Goal: Task Accomplishment & Management: Use online tool/utility

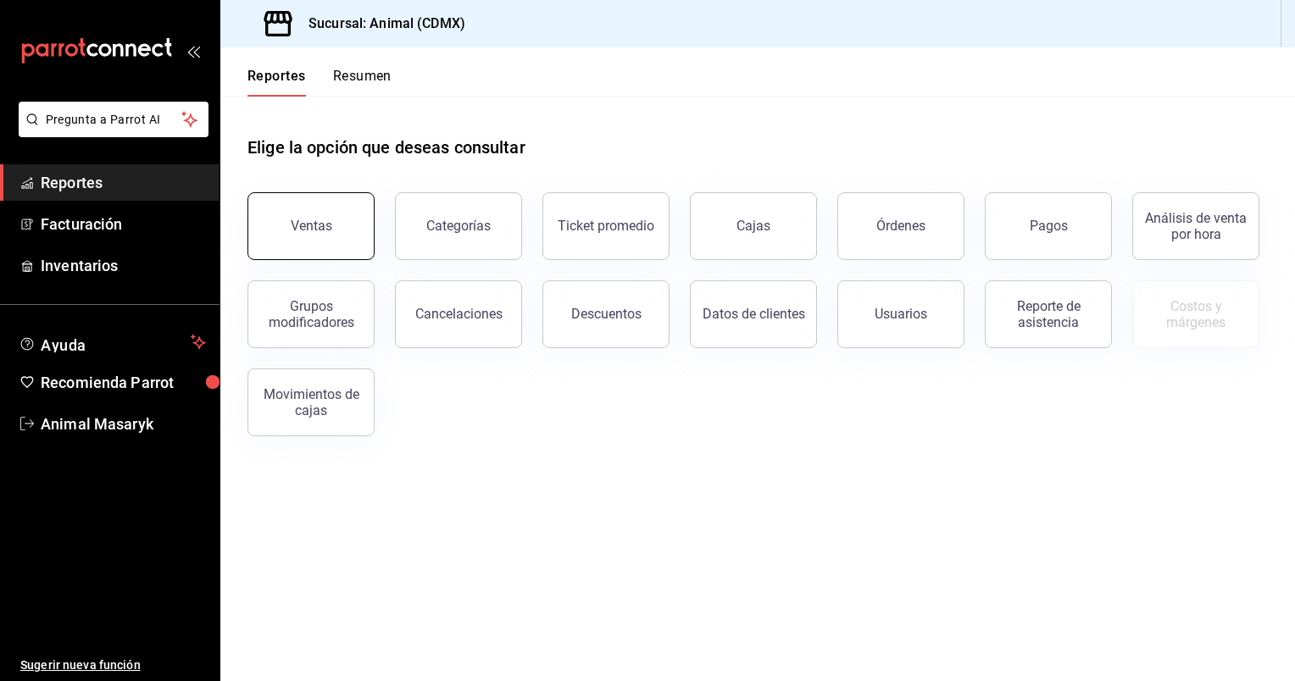
click at [323, 229] on div "Ventas" at bounding box center [312, 226] width 42 height 16
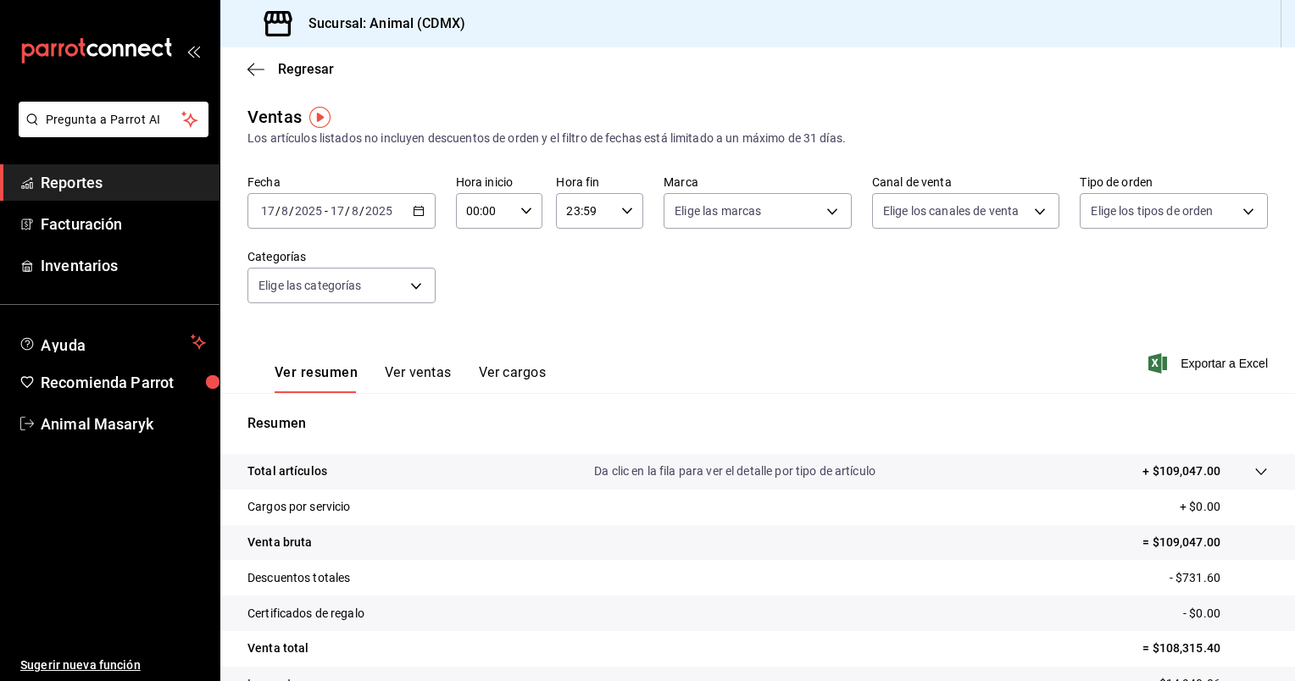
click at [416, 210] on \(Stroke\) "button" at bounding box center [418, 209] width 9 height 1
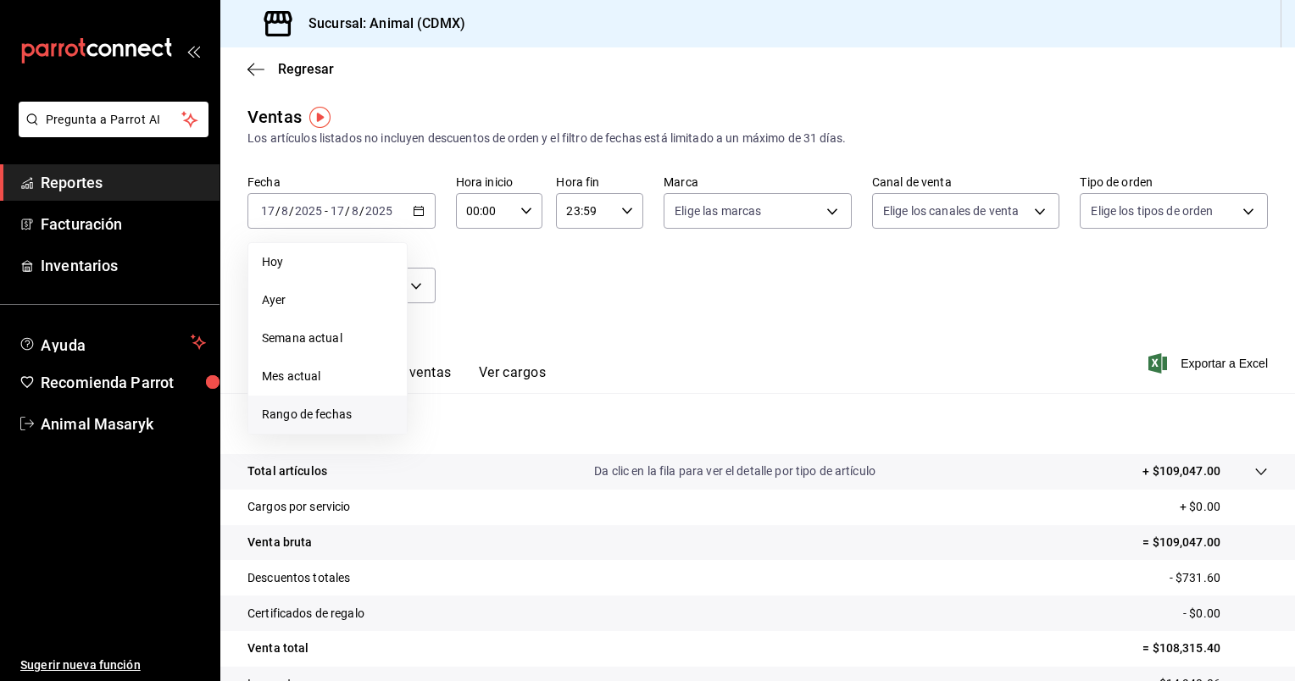
click at [295, 410] on span "Rango de fechas" at bounding box center [327, 415] width 131 height 18
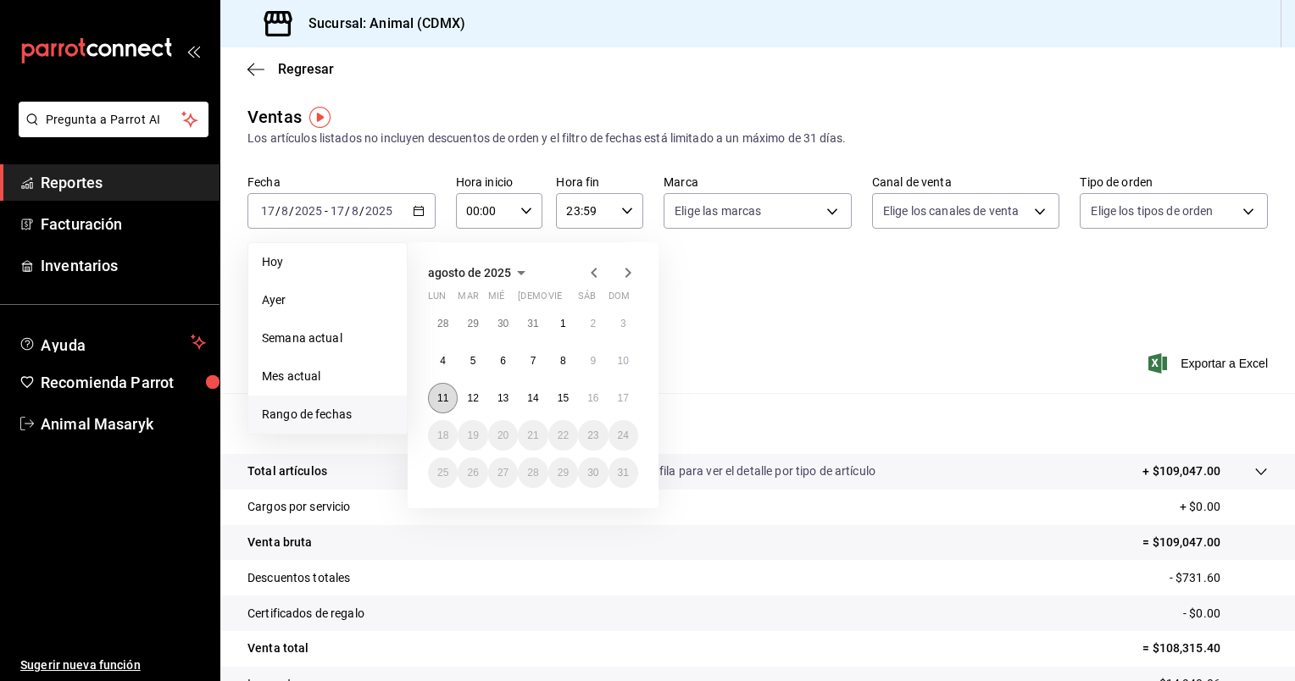
click at [441, 397] on abbr "11" at bounding box center [442, 398] width 11 height 12
click at [625, 397] on abbr "17" at bounding box center [623, 398] width 11 height 12
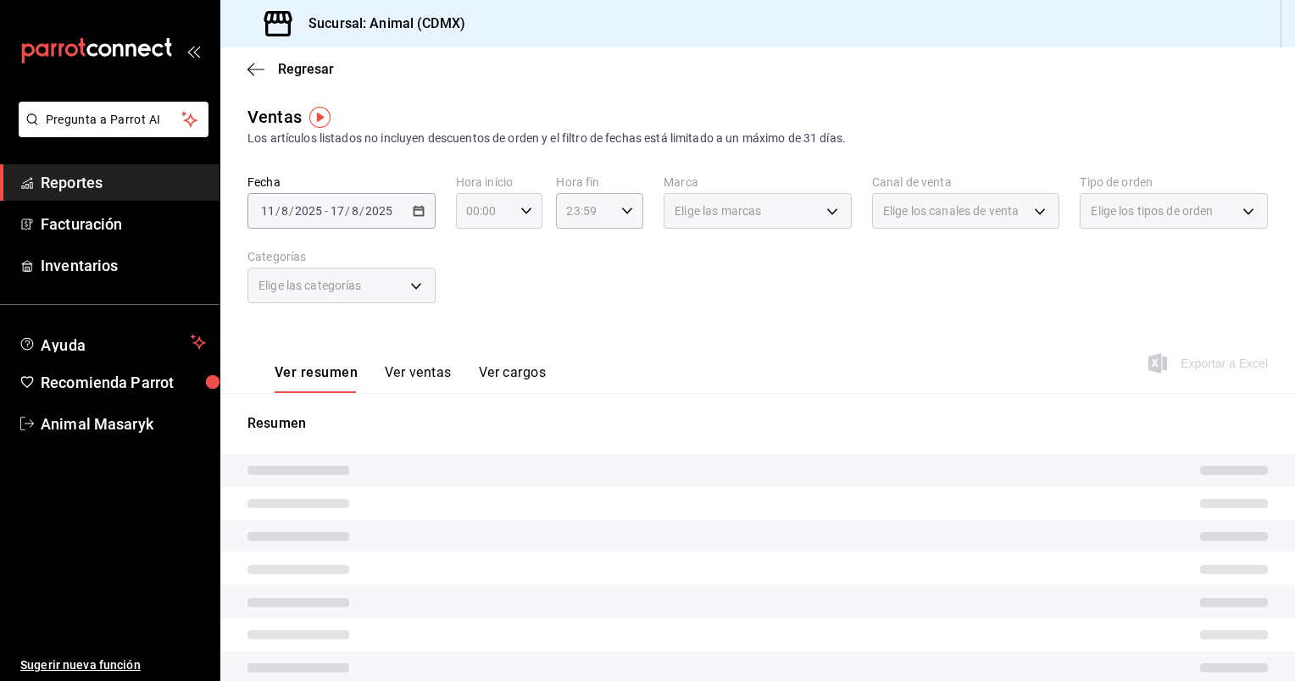
click at [525, 214] on icon "button" at bounding box center [526, 211] width 12 height 12
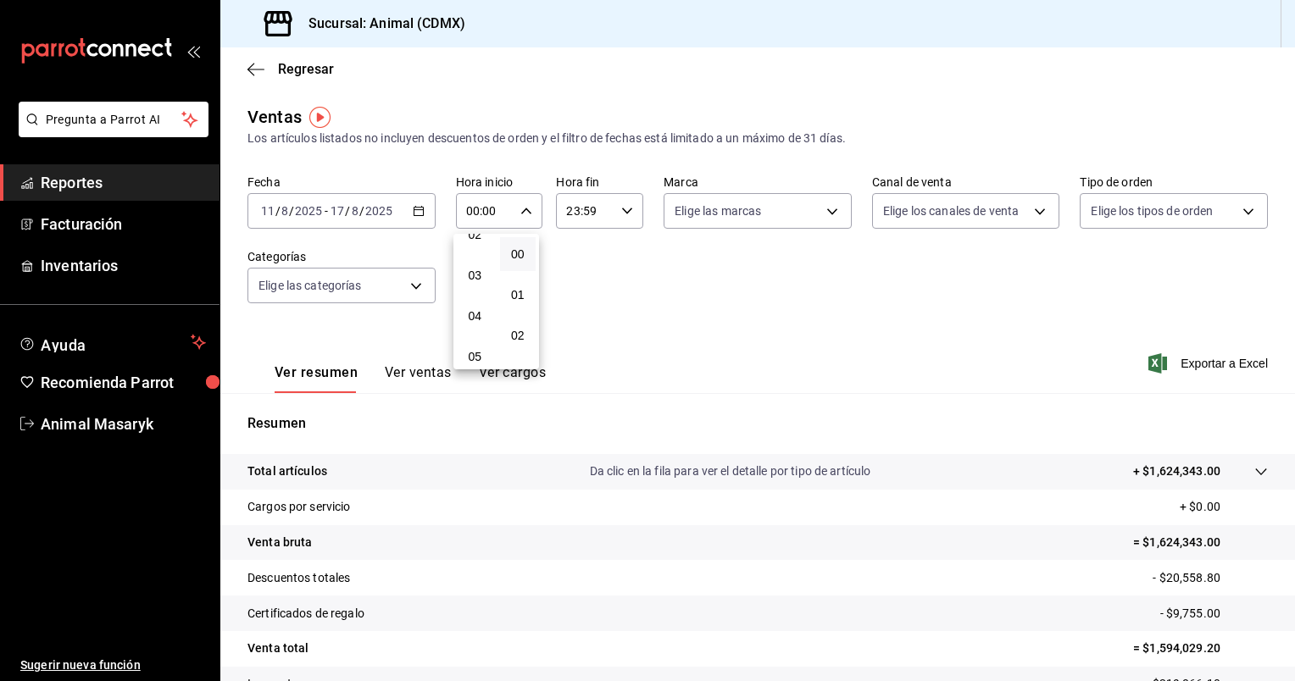
scroll to position [103, 0]
click at [474, 348] on button "05" at bounding box center [475, 354] width 36 height 34
type input "05:00"
click at [625, 211] on div at bounding box center [647, 340] width 1295 height 681
click at [625, 211] on icon "button" at bounding box center [627, 211] width 12 height 12
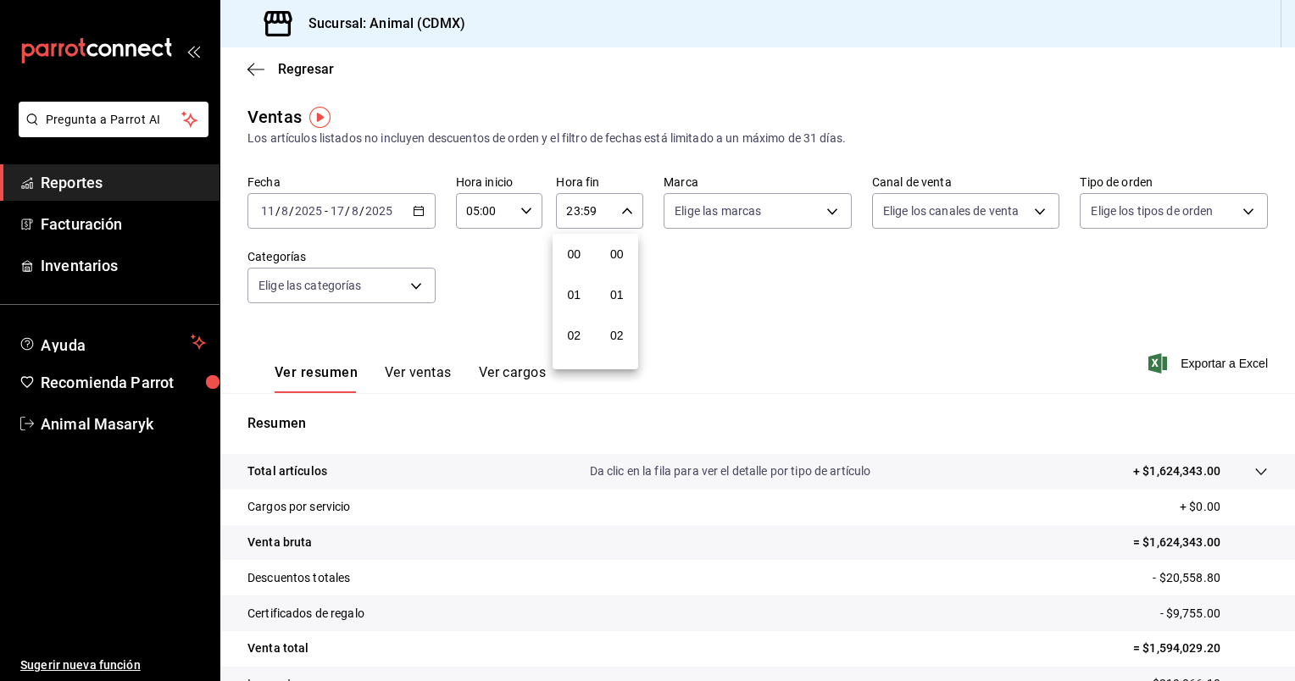
scroll to position [2346, 0]
click at [575, 346] on span "23" at bounding box center [574, 349] width 16 height 14
click at [624, 245] on button "00" at bounding box center [617, 254] width 36 height 34
type input "23:00"
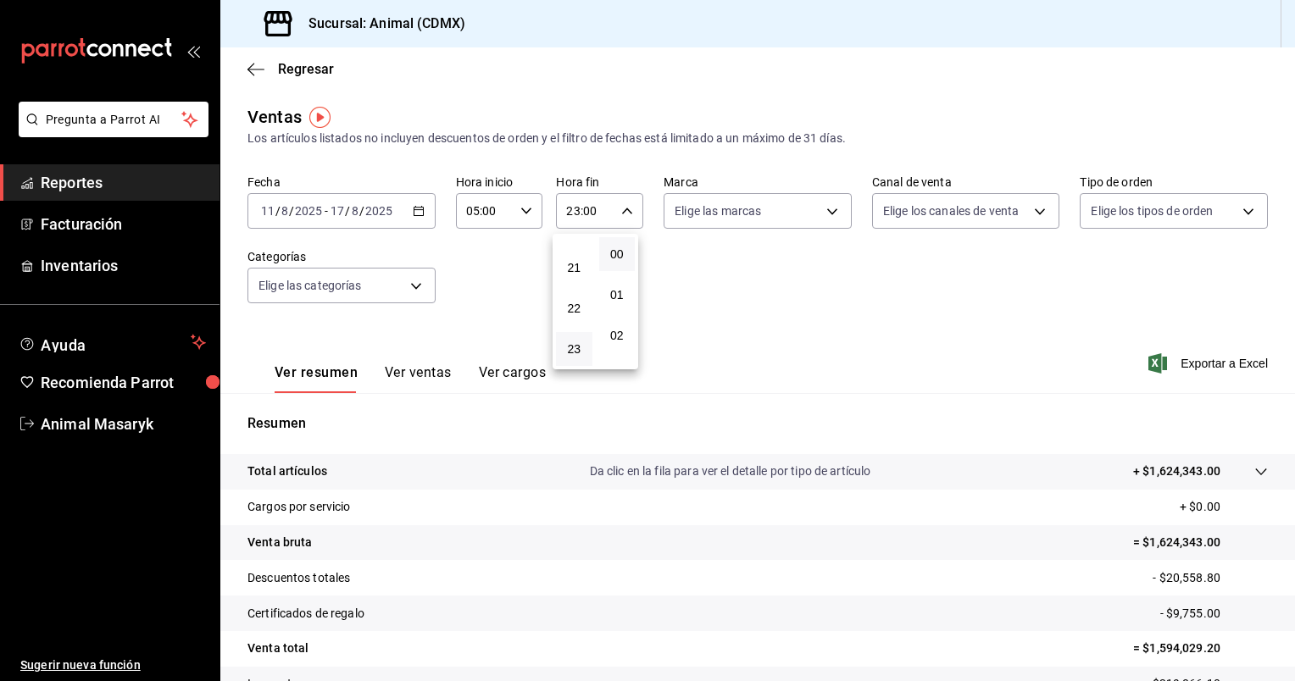
click at [827, 211] on div at bounding box center [647, 340] width 1295 height 681
click at [827, 211] on body "Pregunta a Parrot AI Reportes Facturación Inventarios Ayuda Recomienda Parrot A…" at bounding box center [647, 340] width 1295 height 681
click at [947, 285] on div at bounding box center [647, 340] width 1295 height 681
click at [628, 210] on div "23:00 Hora fin" at bounding box center [599, 211] width 87 height 36
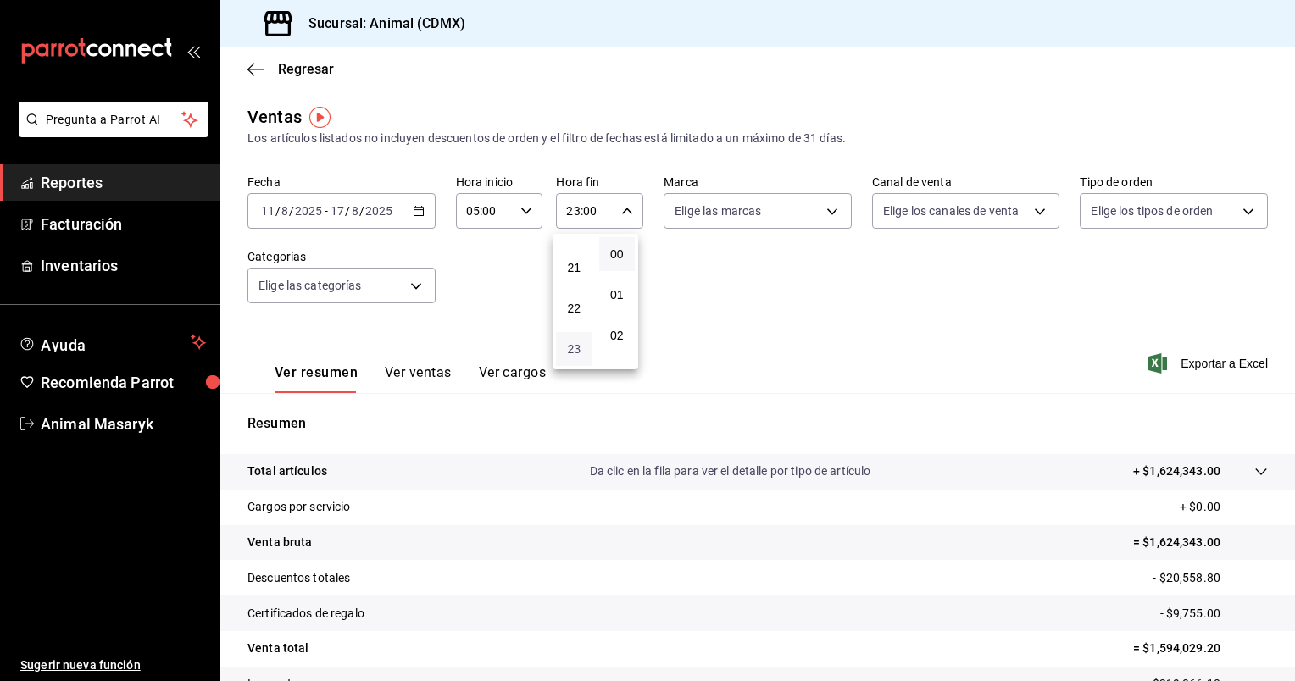
click at [572, 351] on span "23" at bounding box center [574, 349] width 16 height 14
click at [787, 311] on div at bounding box center [647, 340] width 1295 height 681
click at [1192, 363] on span "Exportar a Excel" at bounding box center [1210, 363] width 116 height 20
